Goal: Entertainment & Leisure: Consume media (video, audio)

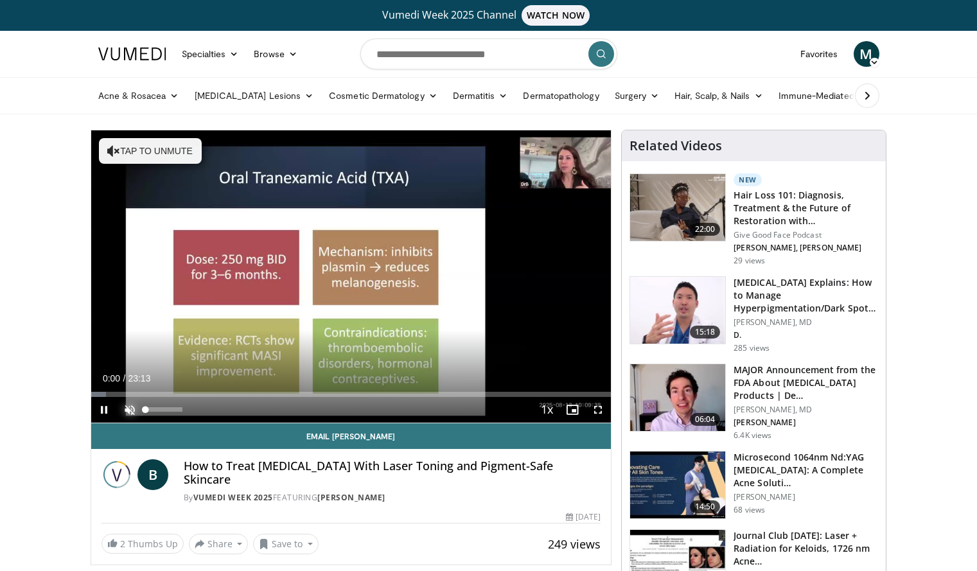
click at [132, 412] on span "Video Player" at bounding box center [130, 410] width 26 height 26
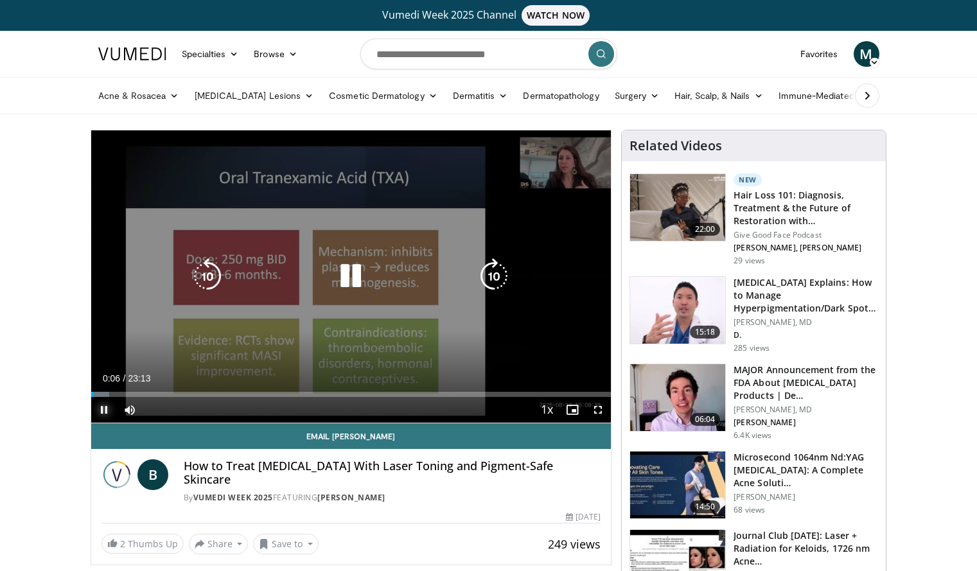
drag, startPoint x: 107, startPoint y: 397, endPoint x: 294, endPoint y: 398, distance: 187.0
click at [294, 398] on div "Current Time 0:06 / Duration 23:13 Pause Skip Backward Skip Forward Mute 0% Loa…" at bounding box center [351, 410] width 520 height 26
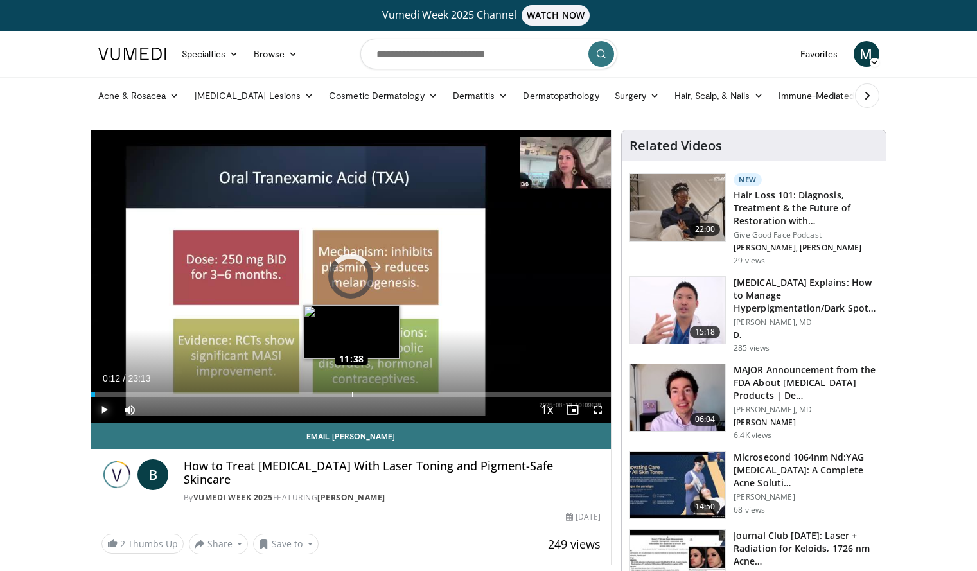
drag, startPoint x: 95, startPoint y: 389, endPoint x: 353, endPoint y: 394, distance: 257.7
click at [353, 394] on div "Loaded : 0.00% 11:36 11:38" at bounding box center [351, 391] width 520 height 12
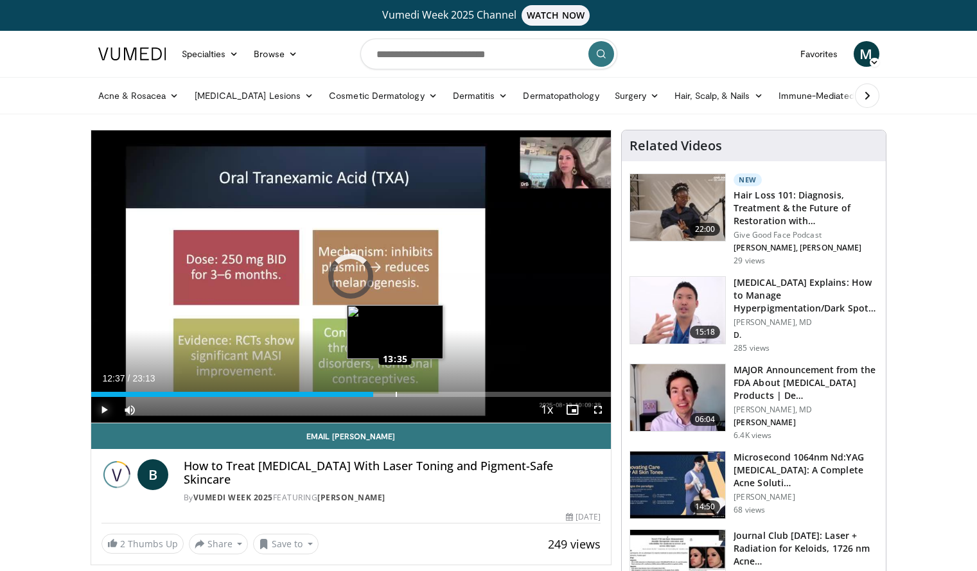
drag, startPoint x: 355, startPoint y: 393, endPoint x: 402, endPoint y: 393, distance: 47.5
click at [402, 393] on div "Loaded : 0.00% 13:33 13:35" at bounding box center [351, 394] width 520 height 5
drag, startPoint x: 402, startPoint y: 396, endPoint x: 384, endPoint y: 393, distance: 18.3
click at [384, 393] on div "Loaded : 0.00% 13:23 13:23" at bounding box center [351, 394] width 520 height 5
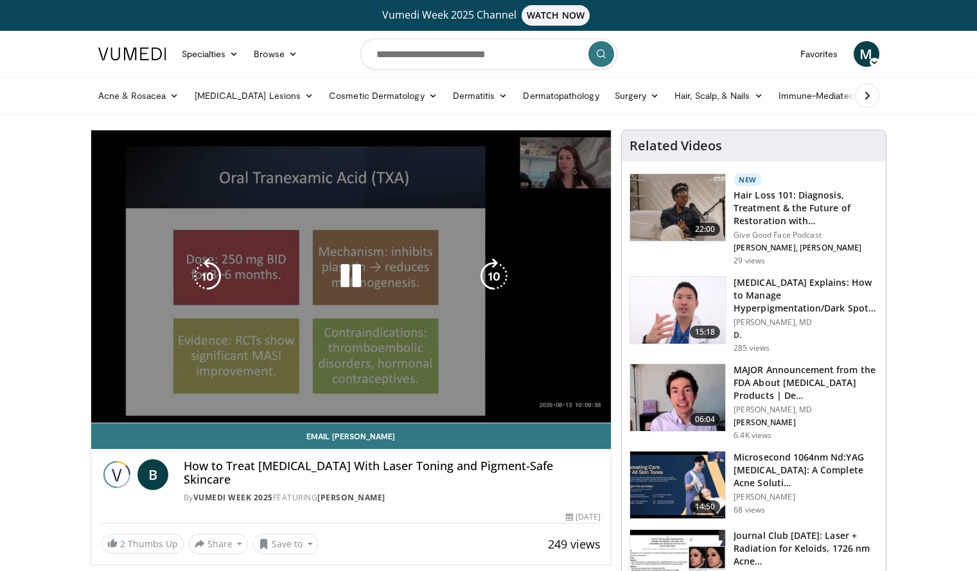
click at [601, 411] on video-js "**********" at bounding box center [351, 276] width 520 height 293
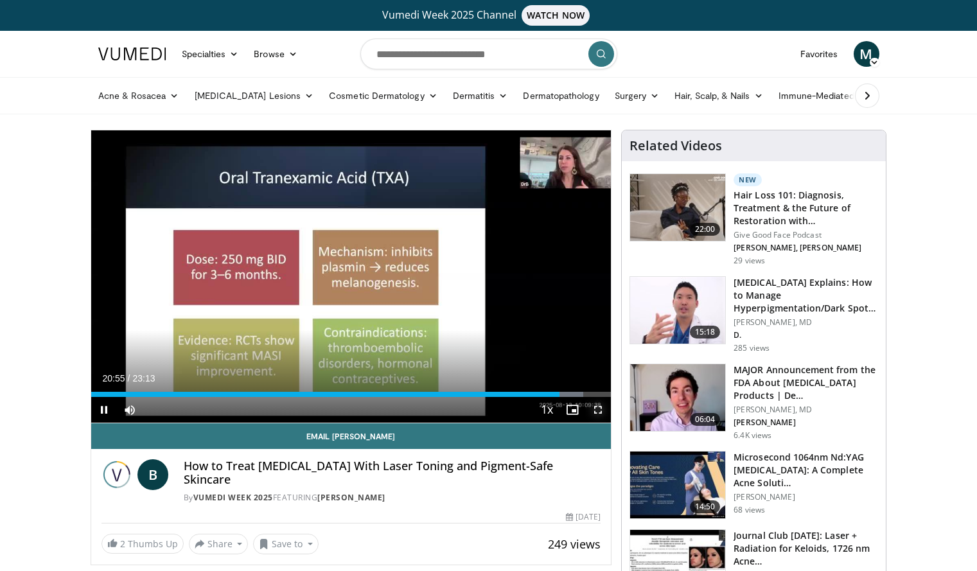
click at [599, 410] on span "Video Player" at bounding box center [598, 410] width 26 height 26
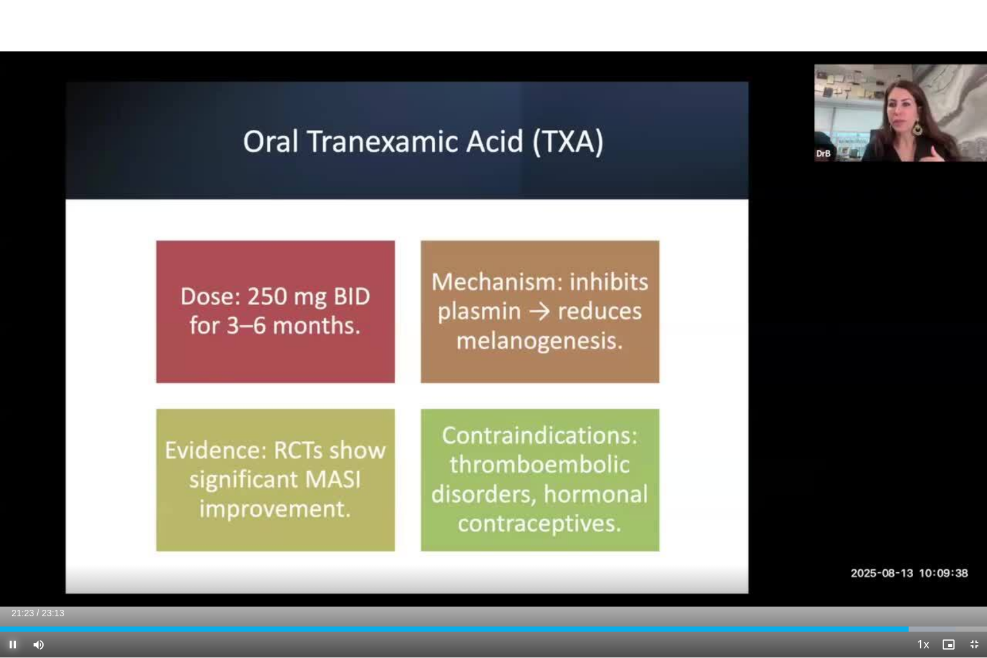
click at [13, 570] on span "Video Player" at bounding box center [13, 645] width 26 height 26
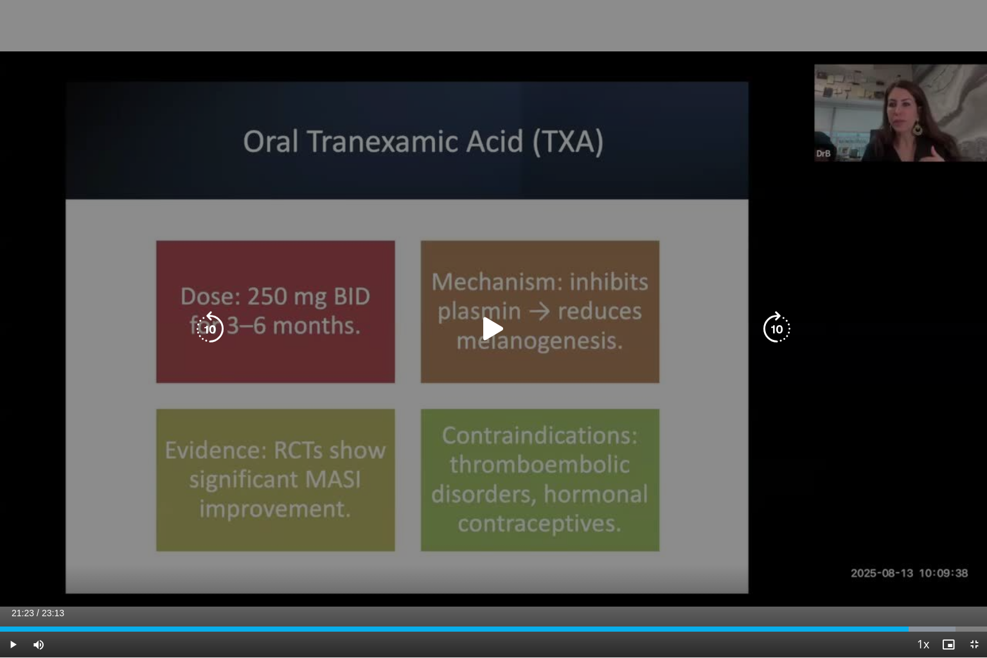
click at [495, 333] on icon "Video Player" at bounding box center [493, 329] width 36 height 36
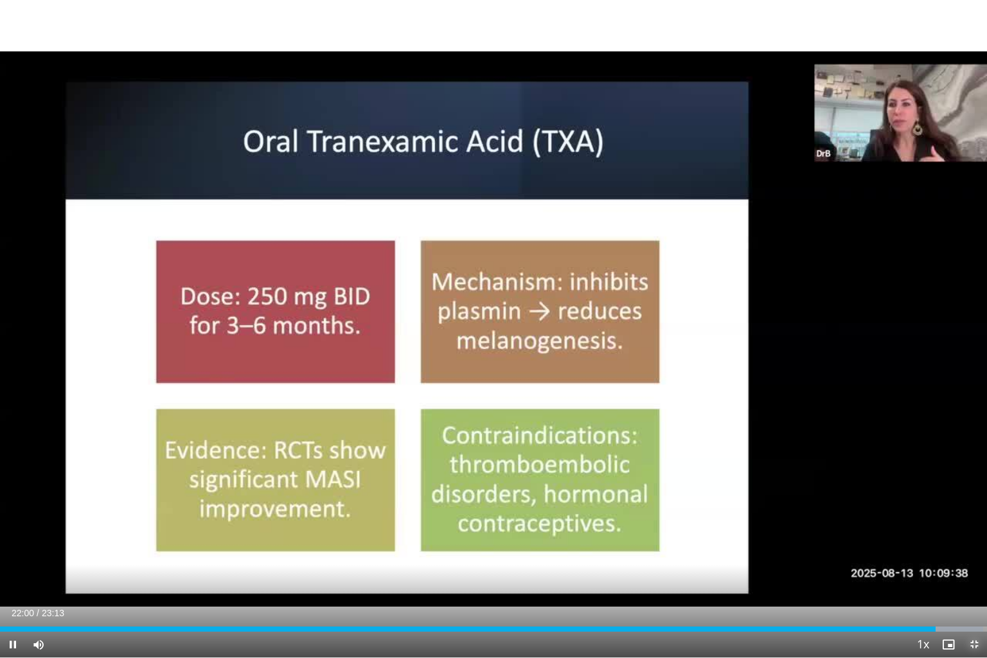
click at [975, 570] on span "Video Player" at bounding box center [974, 645] width 26 height 26
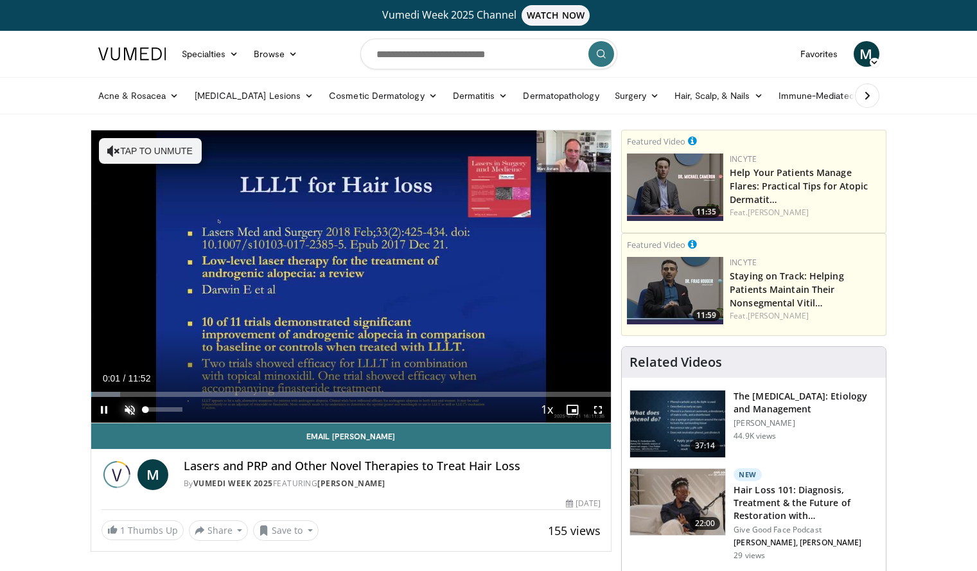
click at [130, 409] on span "Video Player" at bounding box center [130, 410] width 26 height 26
click at [602, 411] on span "Video Player" at bounding box center [598, 410] width 26 height 26
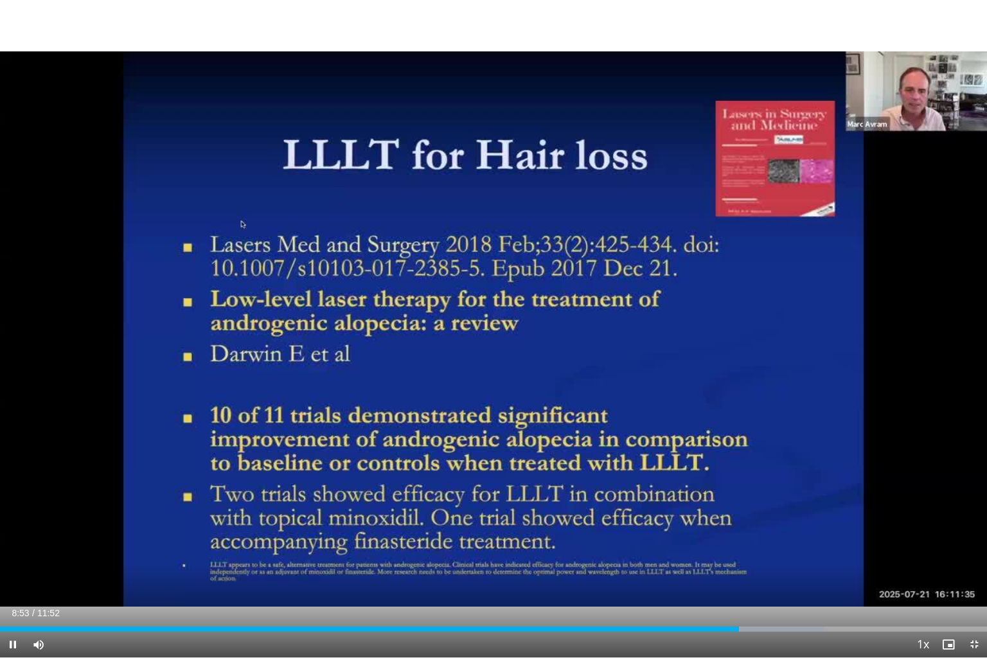
click at [738, 570] on div "Current Time 8:53 / Duration 11:52 Pause Skip Backward Skip Forward Mute Loaded…" at bounding box center [493, 645] width 987 height 26
drag, startPoint x: 743, startPoint y: 625, endPoint x: 732, endPoint y: 625, distance: 10.9
click at [732, 570] on div "Loaded : 84.18% 08:48 08:49" at bounding box center [493, 625] width 987 height 12
drag, startPoint x: 735, startPoint y: 625, endPoint x: 718, endPoint y: 625, distance: 17.3
click at [718, 570] on div "Loaded : 84.18% 08:39 08:38" at bounding box center [493, 625] width 987 height 12
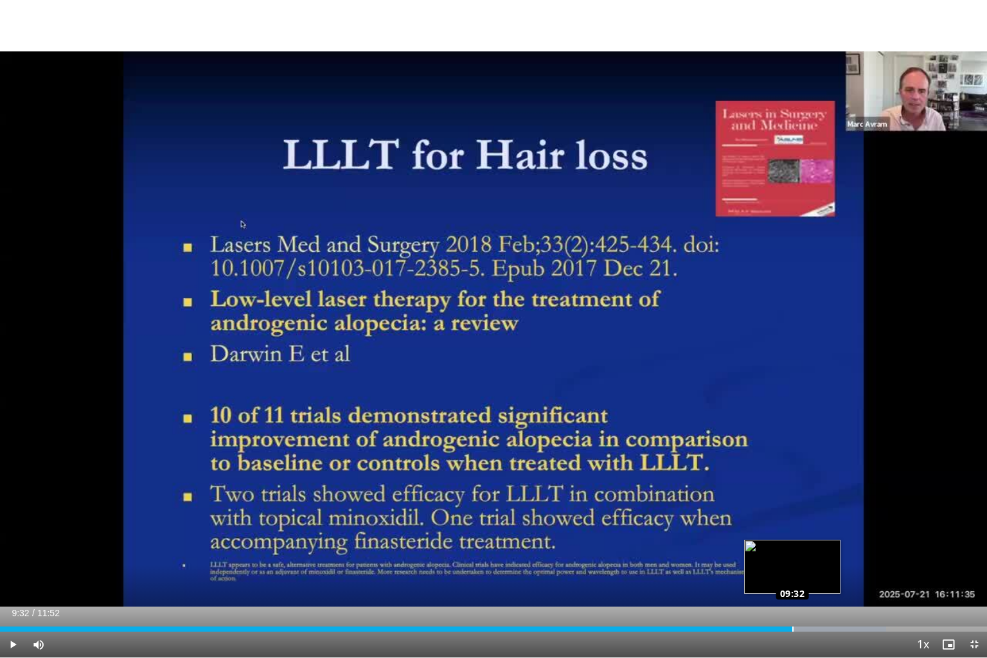
drag, startPoint x: 800, startPoint y: 626, endPoint x: 792, endPoint y: 626, distance: 7.7
click at [792, 570] on div "Loaded : 89.79% 09:32 09:32" at bounding box center [493, 628] width 987 height 5
drag, startPoint x: 797, startPoint y: 624, endPoint x: 785, endPoint y: 623, distance: 11.6
click at [785, 570] on div "Loaded : 89.79% 09:27 09:27" at bounding box center [493, 625] width 987 height 12
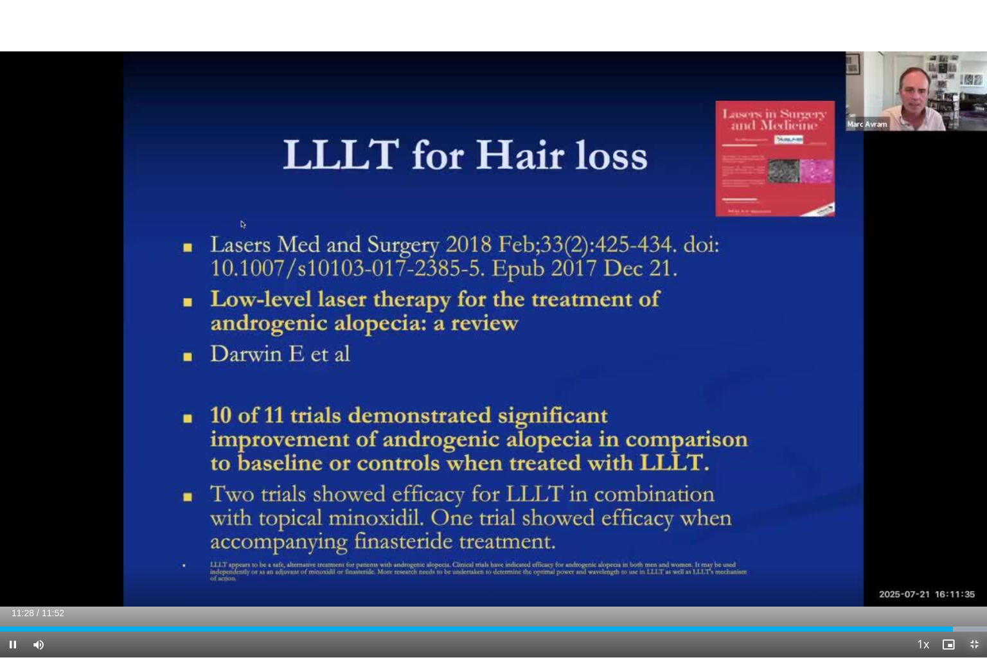
click at [972, 570] on span "Video Player" at bounding box center [974, 645] width 26 height 26
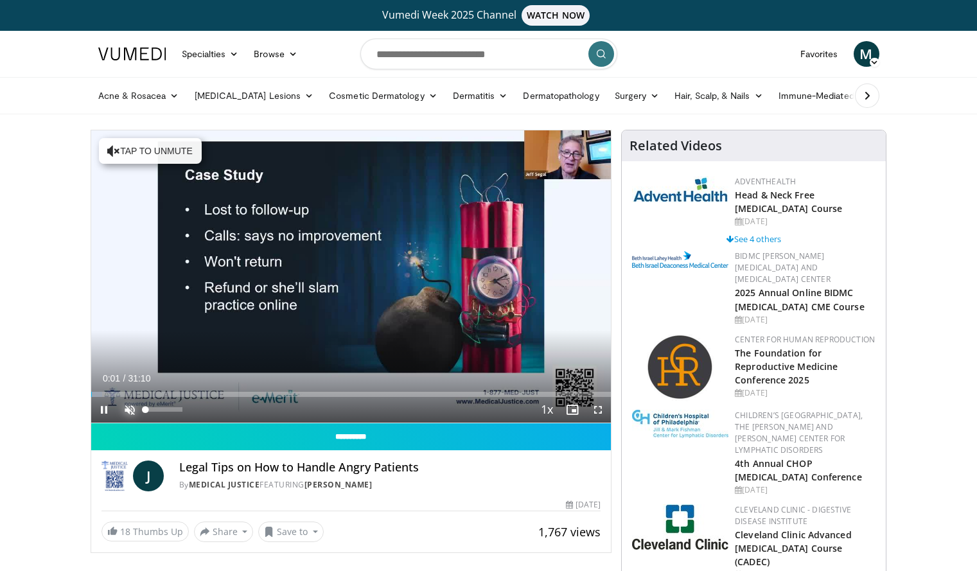
click at [130, 410] on span "Video Player" at bounding box center [130, 410] width 26 height 26
